Goal: Check status: Check status

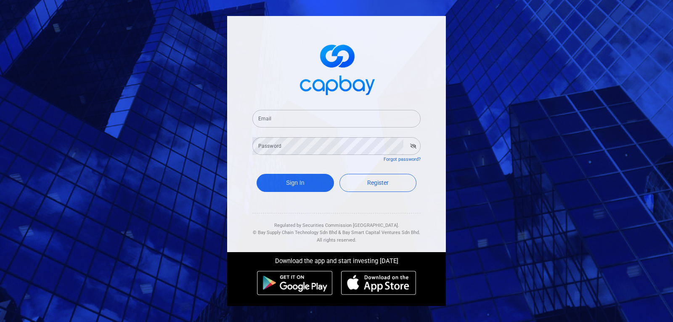
click at [316, 118] on input "Email" at bounding box center [336, 119] width 168 height 18
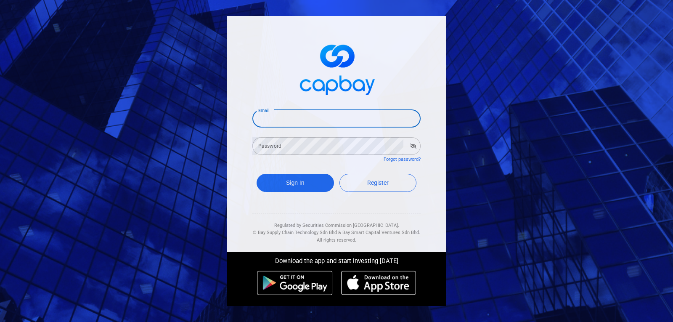
type input "desmondsea@yahoo.com"
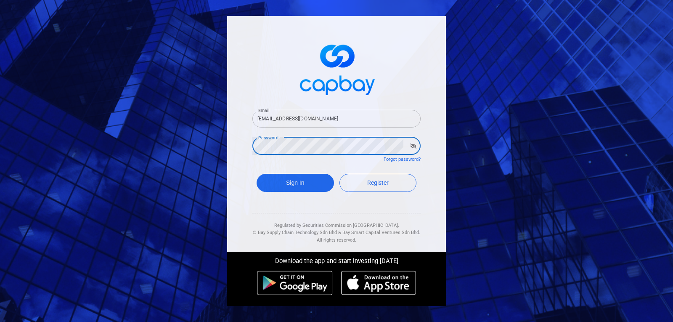
click at [257, 174] on button "Sign In" at bounding box center [295, 183] width 77 height 18
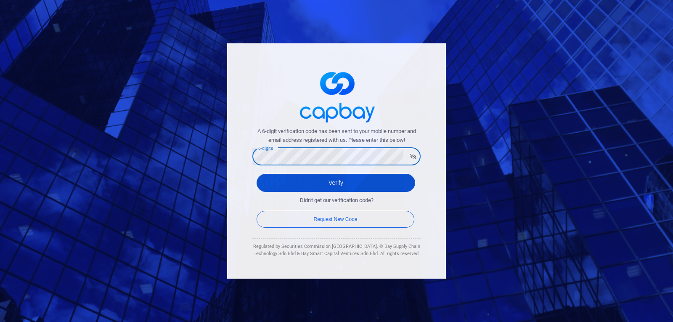
click at [338, 186] on button "Verify" at bounding box center [336, 183] width 159 height 18
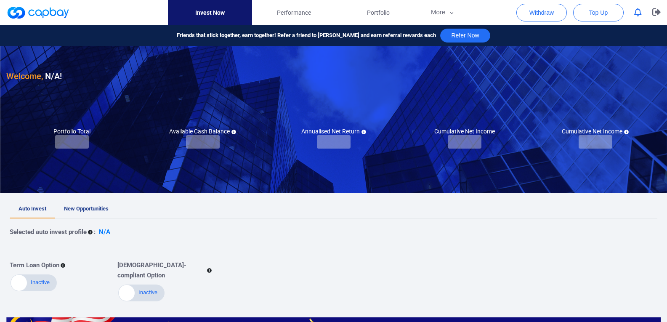
checkbox input "true"
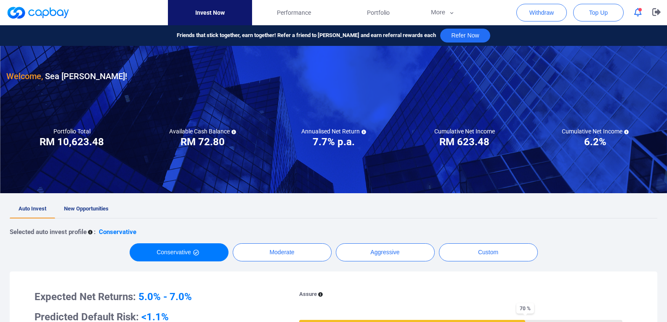
click at [642, 11] on button "button" at bounding box center [638, 12] width 16 height 13
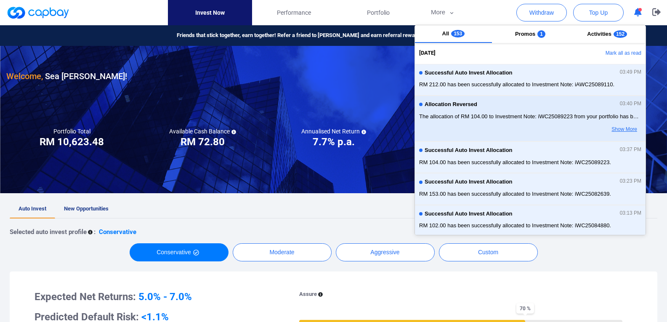
click at [616, 126] on button "Show More" at bounding box center [607, 129] width 66 height 14
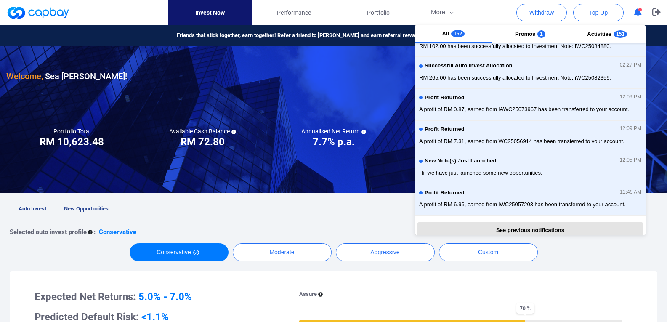
scroll to position [210, 0]
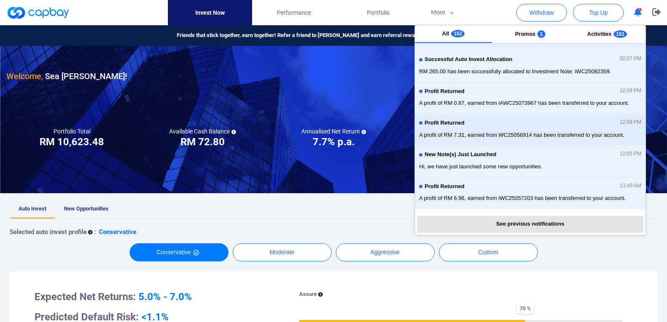
click at [531, 131] on span "A profit of RM 7.31, earned from WC25056914 has been transferred to your accoun…" at bounding box center [530, 135] width 222 height 8
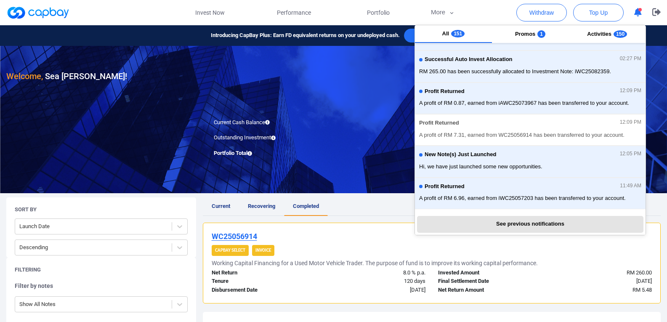
click at [234, 236] on u "WC25056914" at bounding box center [234, 236] width 45 height 9
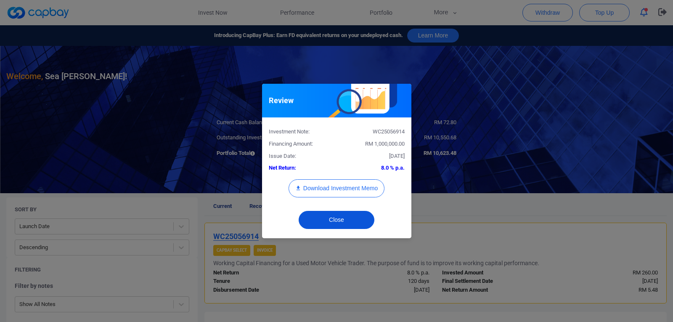
click at [329, 214] on button "Close" at bounding box center [337, 220] width 76 height 18
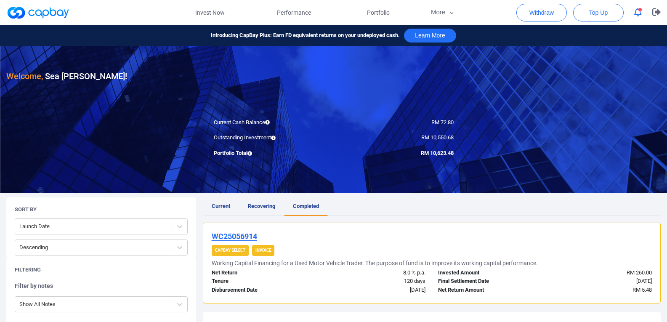
drag, startPoint x: 41, startPoint y: 14, endPoint x: 49, endPoint y: 15, distance: 8.0
click at [41, 14] on link at bounding box center [37, 12] width 63 height 13
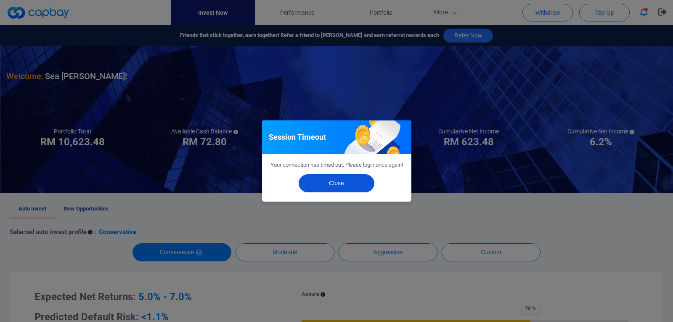
click at [348, 185] on button "Close" at bounding box center [337, 183] width 76 height 18
